Goal: Share content: Share content

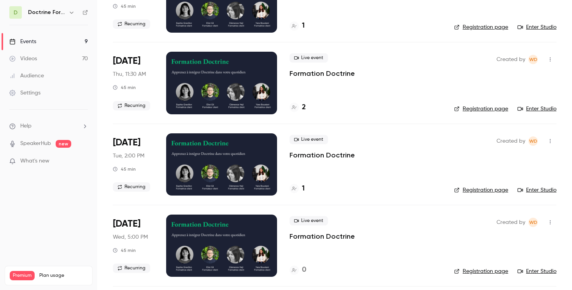
scroll to position [340, 0]
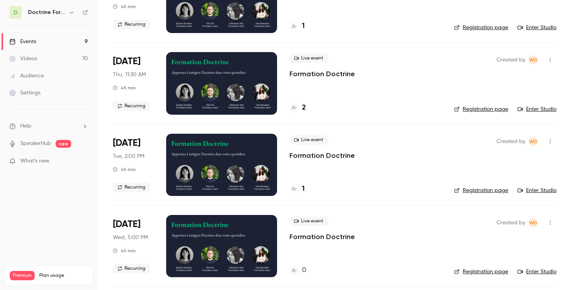
click at [70, 11] on icon "button" at bounding box center [71, 12] width 6 height 6
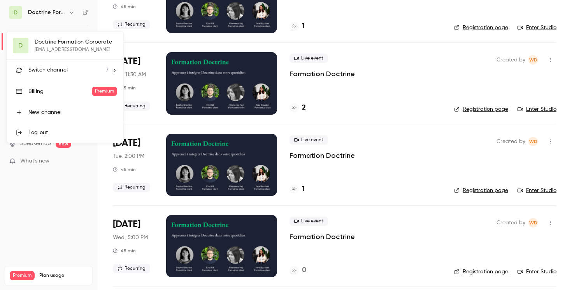
click at [95, 65] on li "Switch channel 7" at bounding box center [65, 70] width 117 height 21
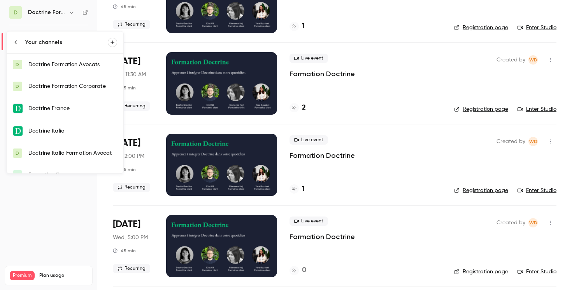
click at [70, 69] on link "D Doctrine Formation Avocats" at bounding box center [65, 65] width 117 height 22
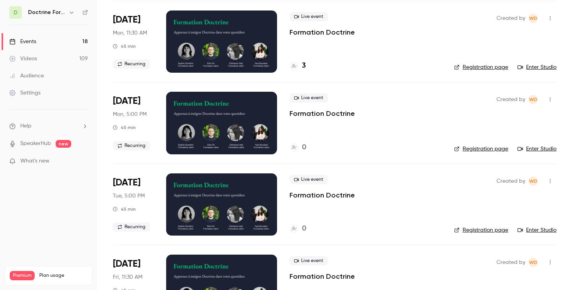
scroll to position [553, 0]
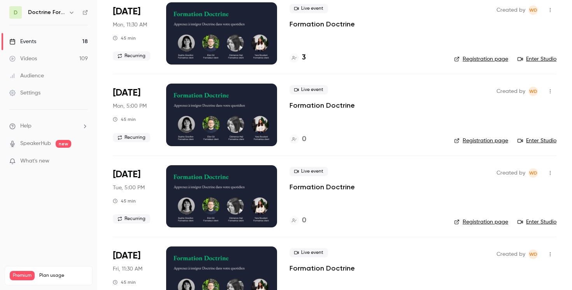
click at [550, 93] on icon "button" at bounding box center [550, 91] width 1 height 4
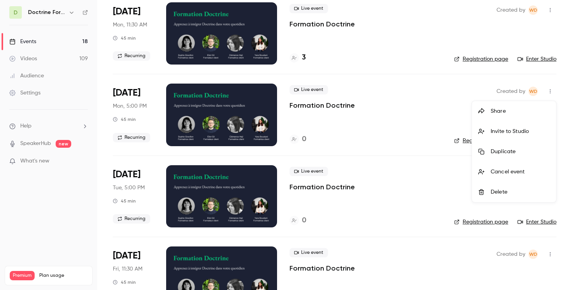
click at [499, 112] on div "Share" at bounding box center [519, 111] width 59 height 8
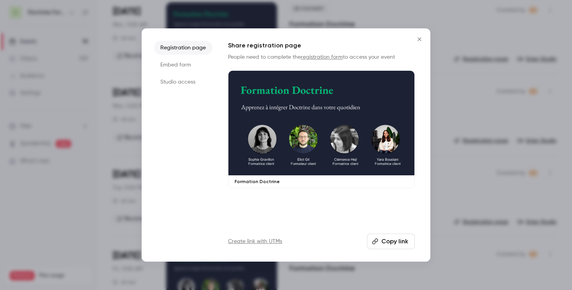
click at [181, 67] on li "Embed form" at bounding box center [183, 65] width 58 height 14
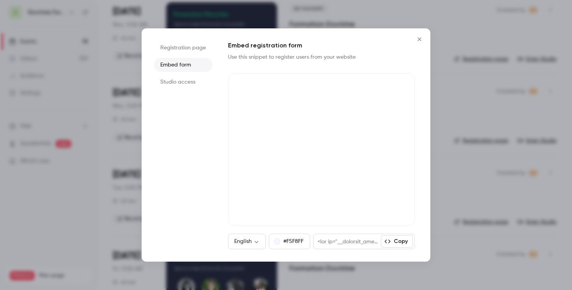
click at [420, 42] on icon "Close" at bounding box center [419, 39] width 9 height 6
